Goal: Task Accomplishment & Management: Manage account settings

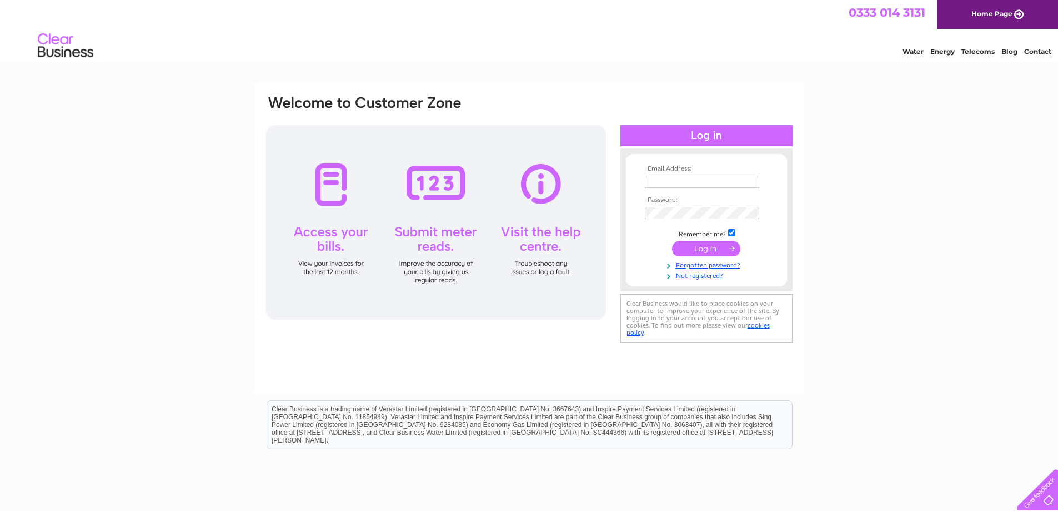
drag, startPoint x: 0, startPoint y: 0, endPoint x: 659, endPoint y: 183, distance: 684.4
click at [659, 183] on input "text" at bounding box center [702, 182] width 114 height 12
type input "[PERSON_NAME][EMAIL_ADDRESS][DOMAIN_NAME]"
click at [691, 246] on input "submit" at bounding box center [706, 249] width 68 height 16
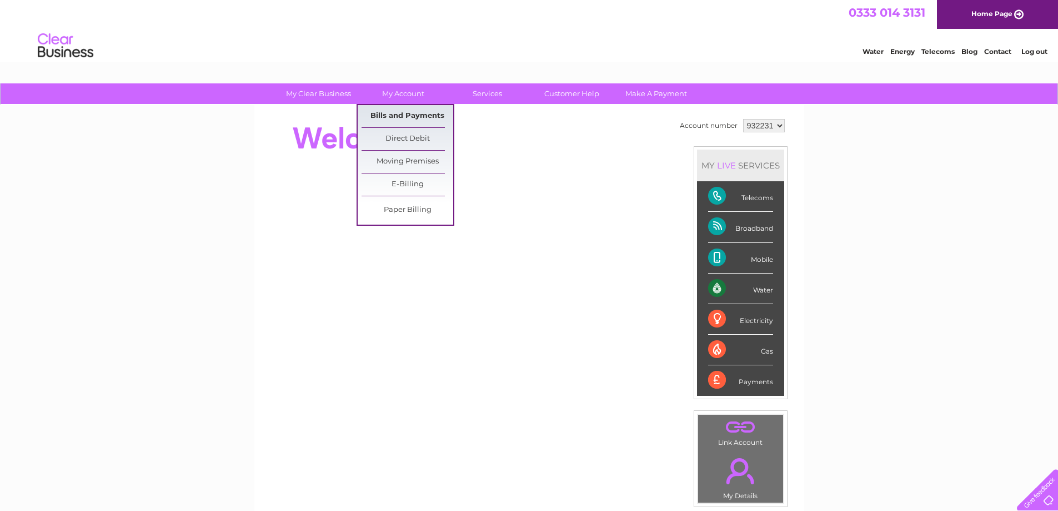
click at [399, 108] on link "Bills and Payments" at bounding box center [408, 116] width 92 height 22
